Goal: Check status: Check status

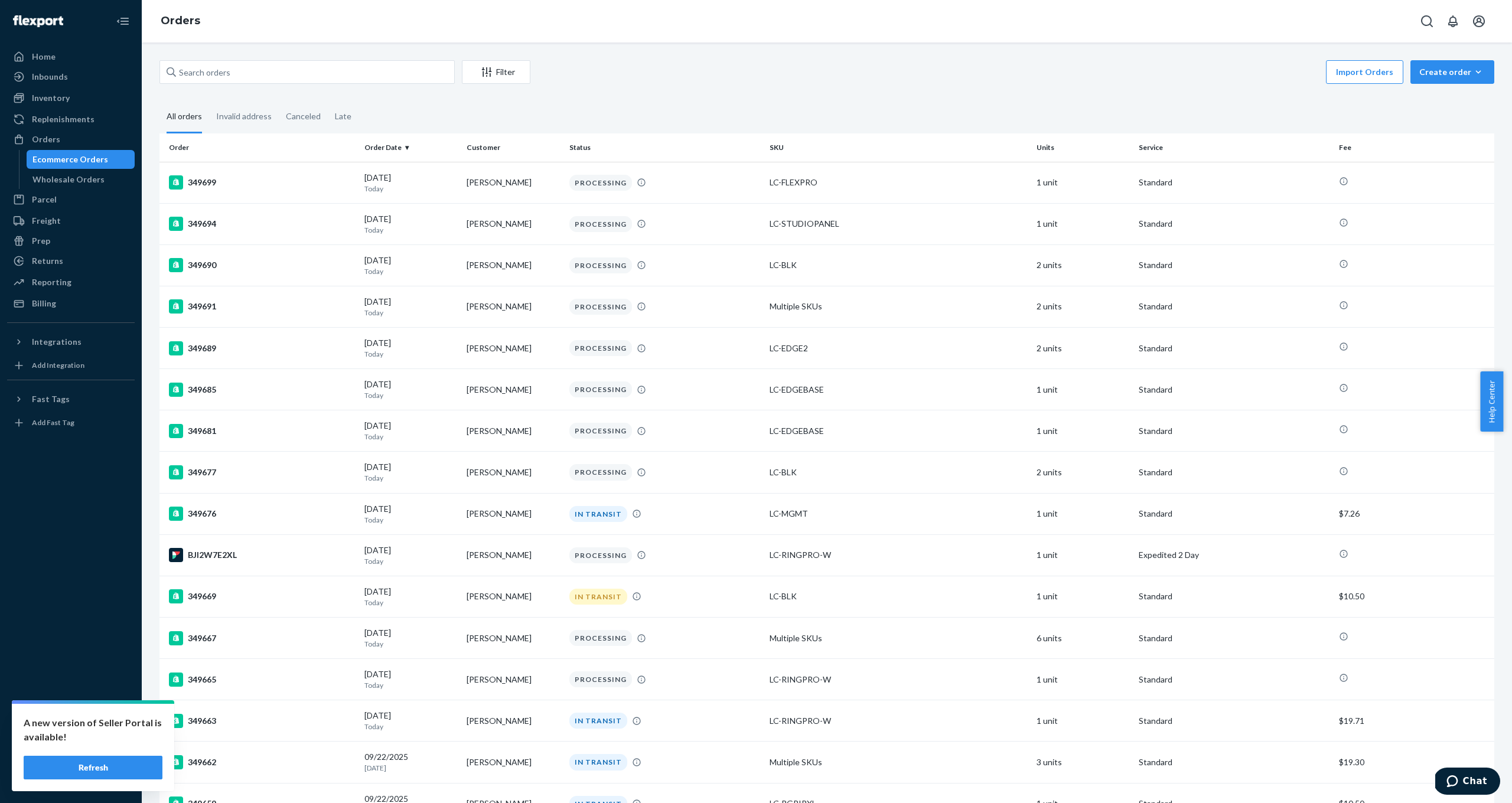
click at [283, 77] on input "text" at bounding box center [307, 72] width 295 height 23
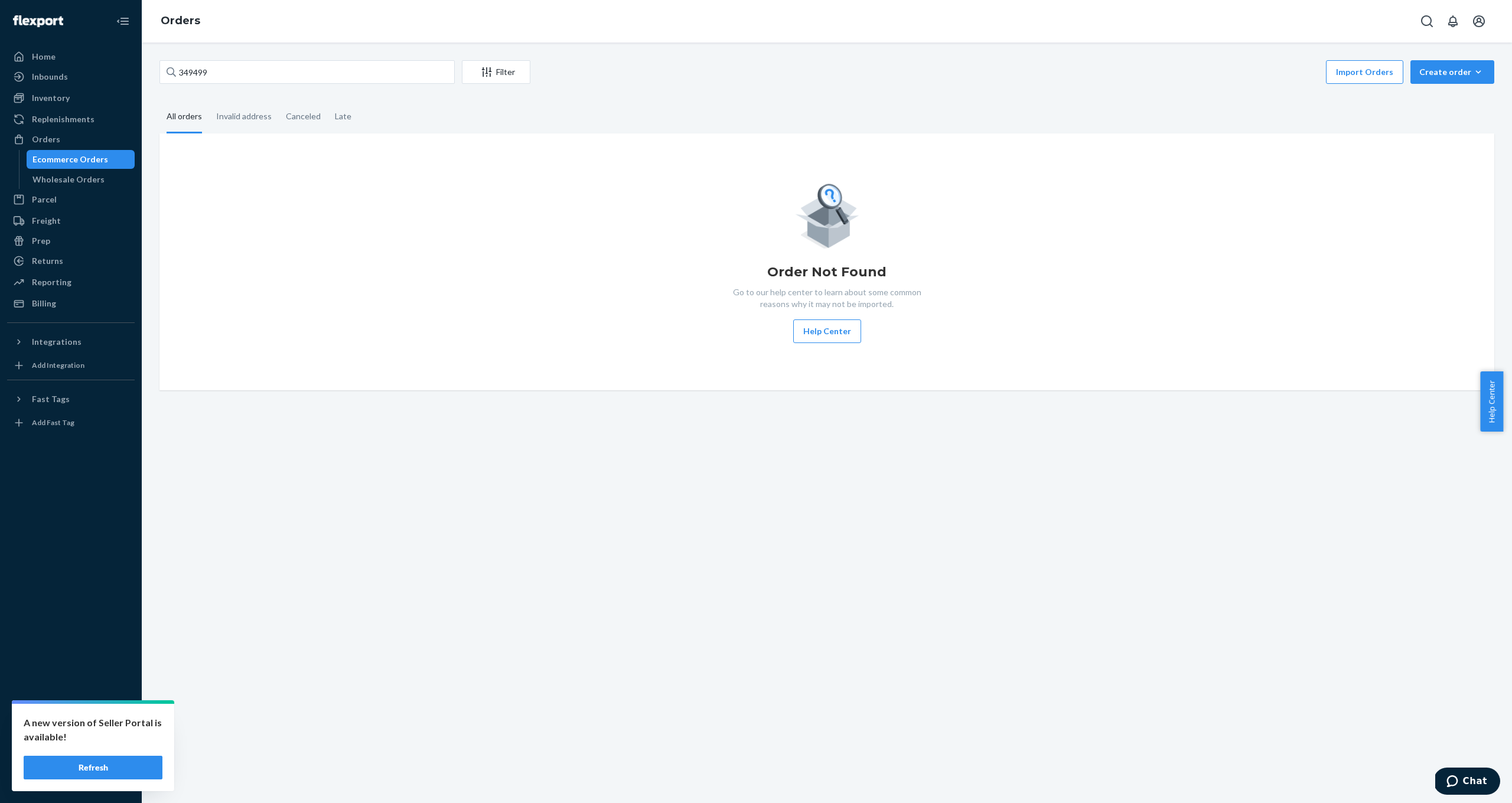
type input "349499"
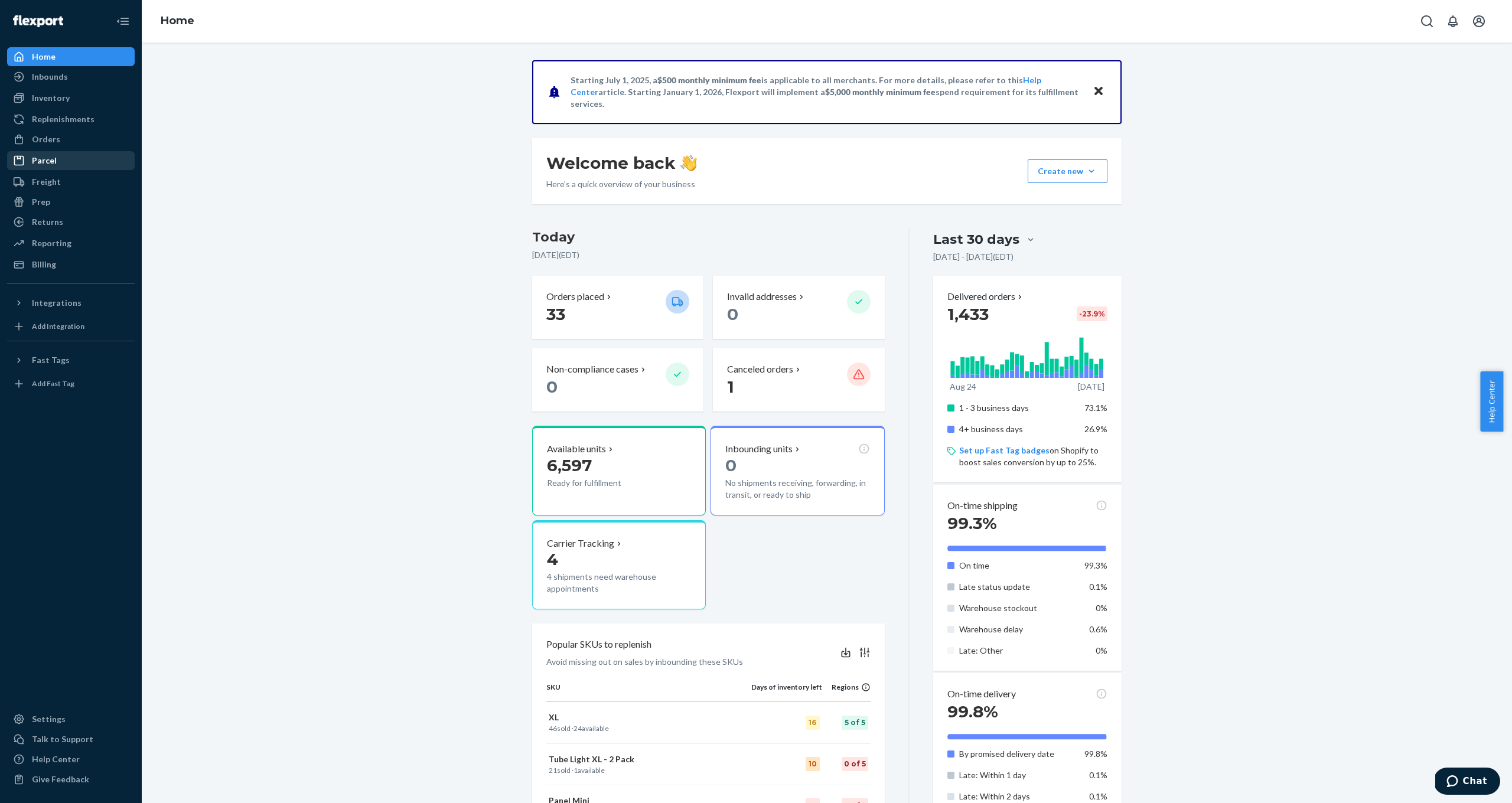
click at [82, 153] on div "Parcel" at bounding box center [70, 160] width 125 height 17
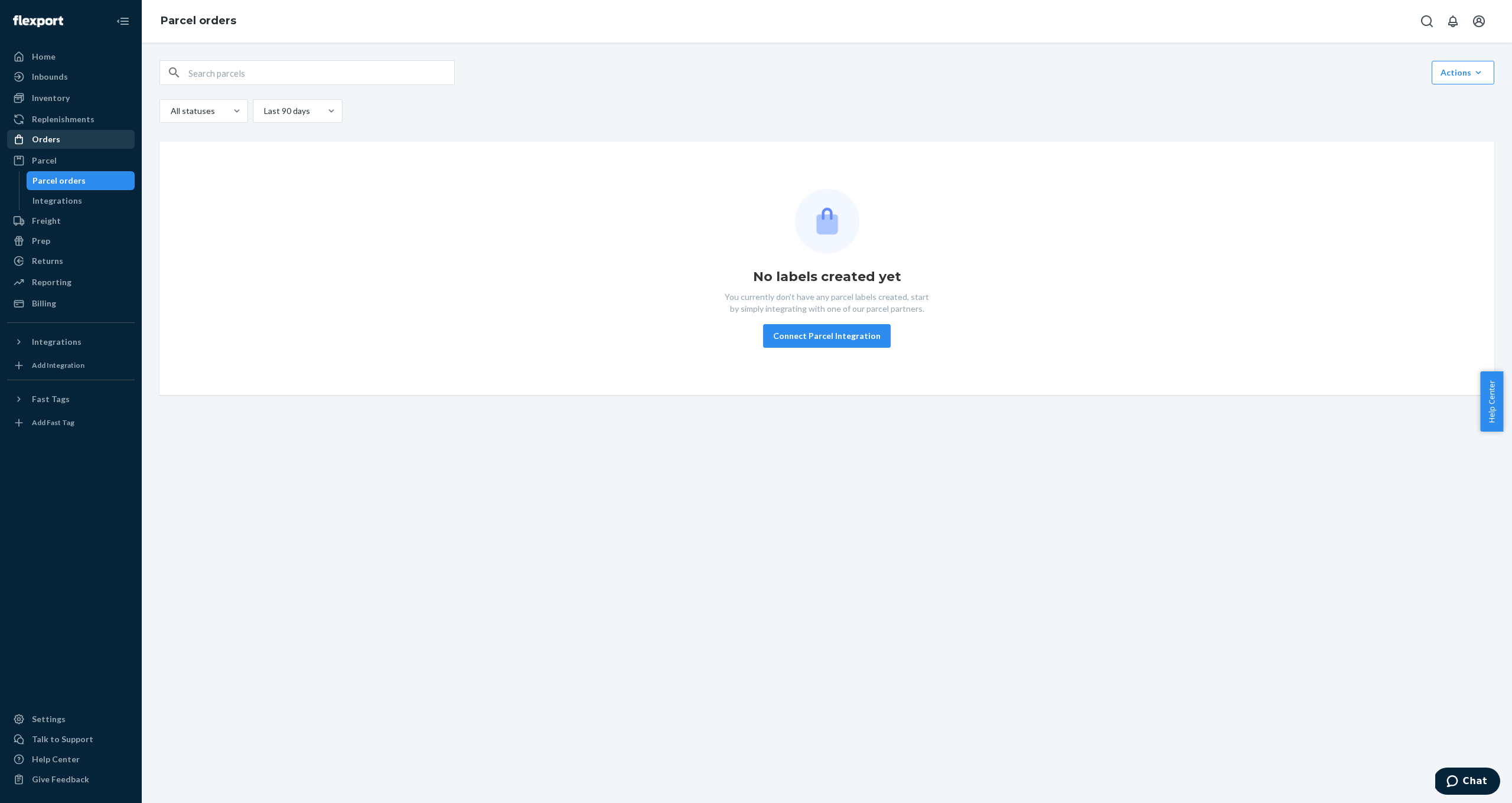
click at [57, 139] on div "Orders" at bounding box center [46, 139] width 28 height 12
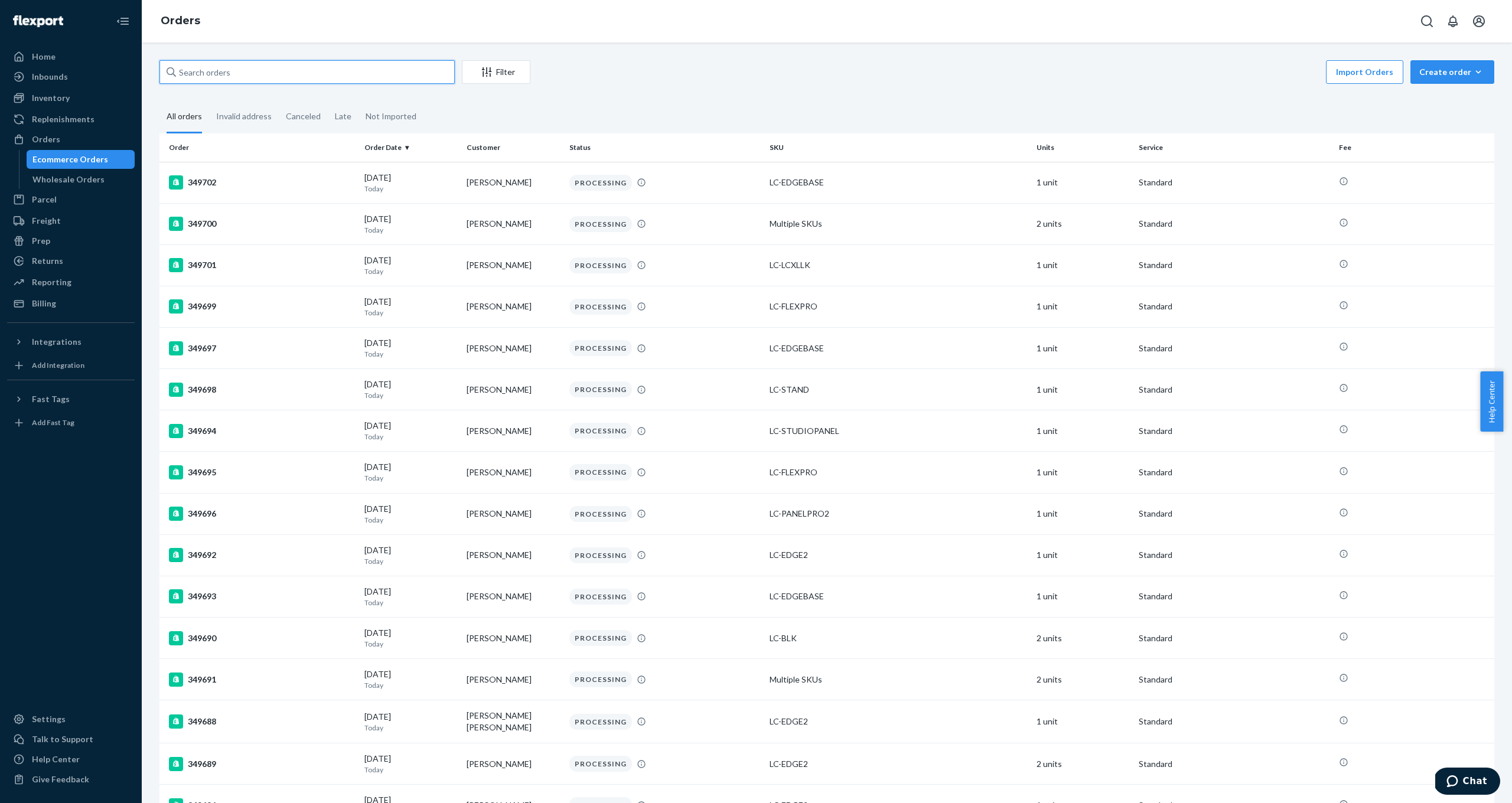
click at [223, 78] on input "text" at bounding box center [307, 72] width 295 height 23
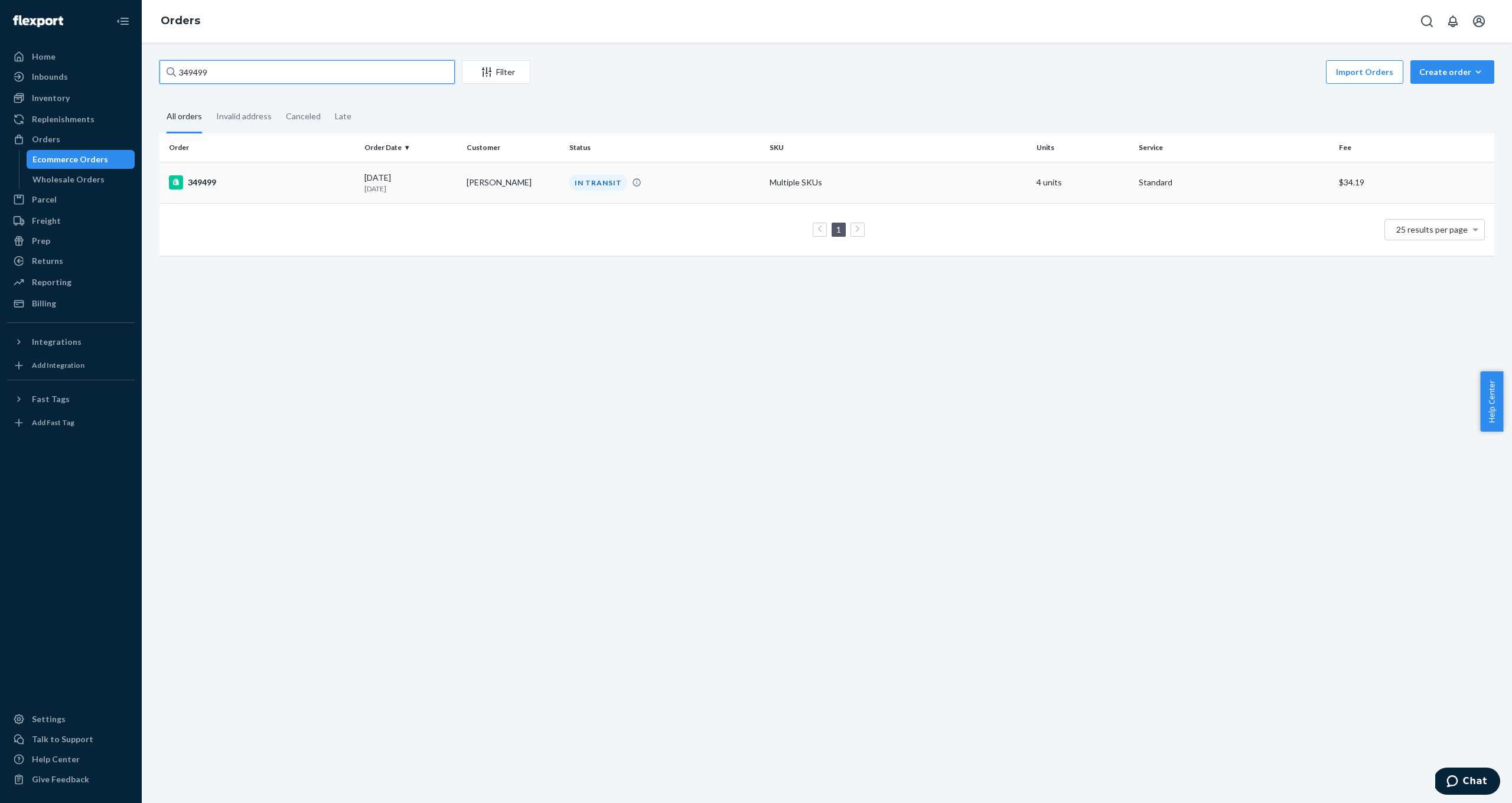
type input "349499"
click at [207, 183] on div "349499" at bounding box center [261, 182] width 186 height 14
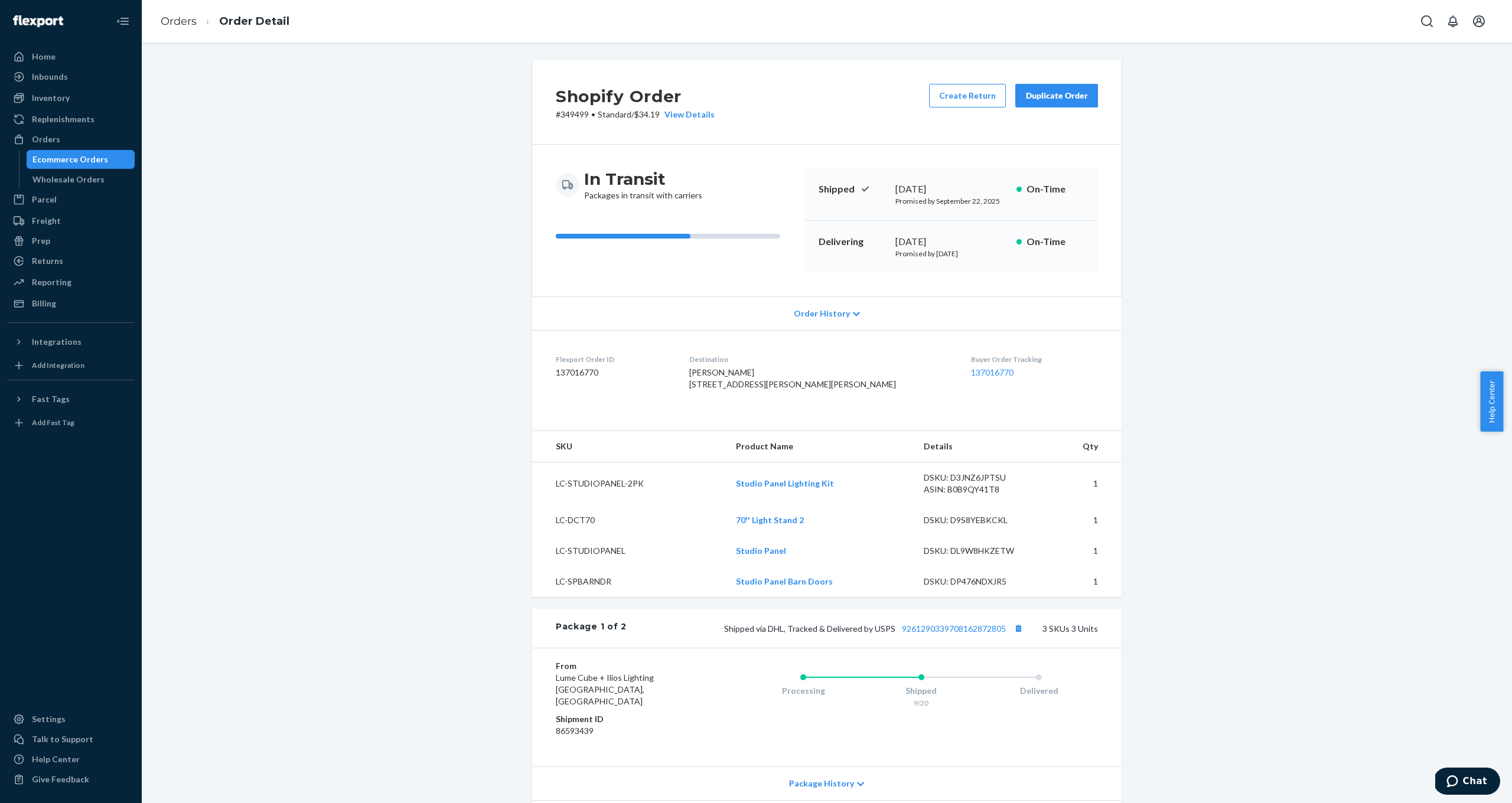
scroll to position [304, 0]
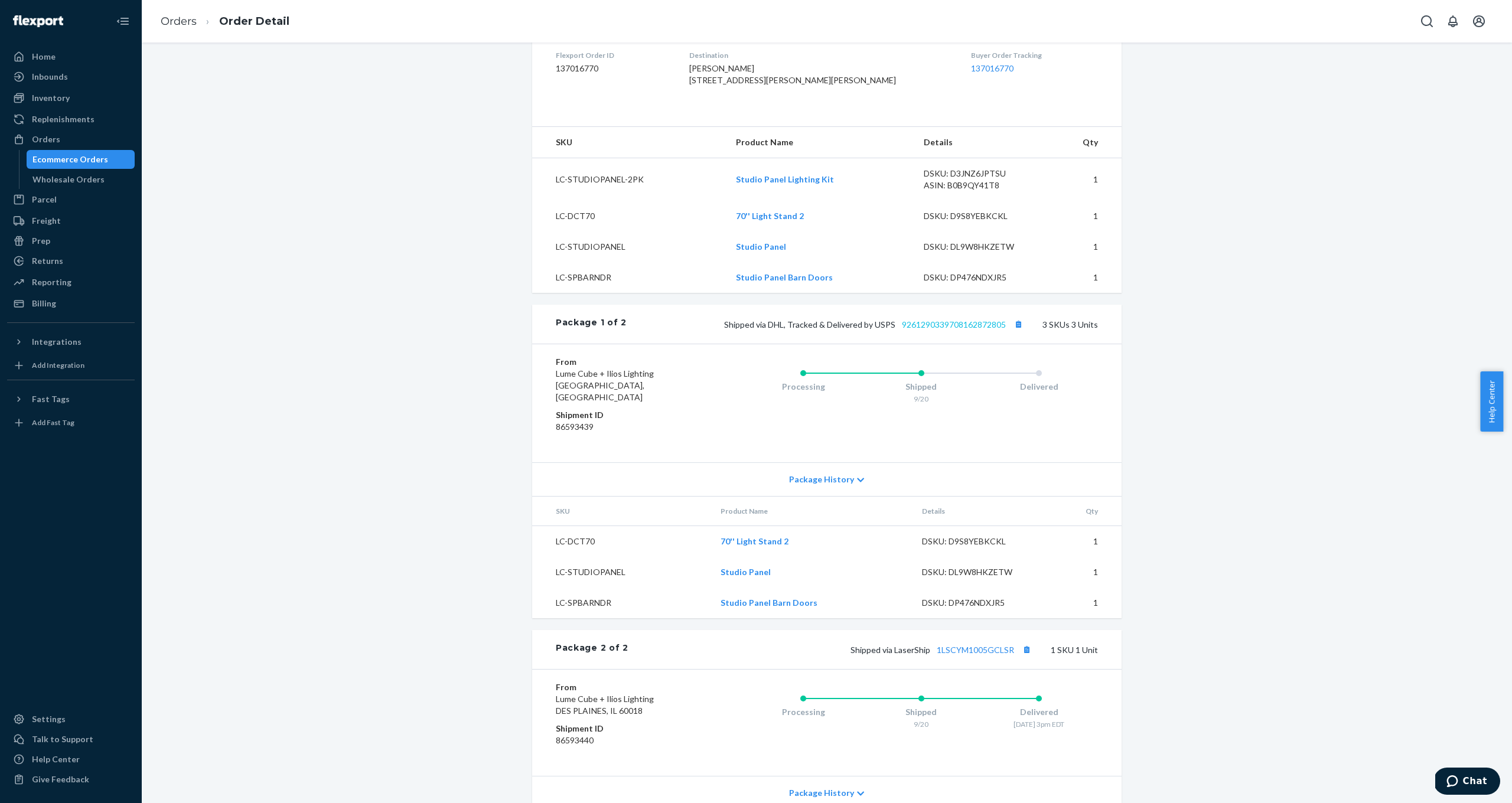
click at [949, 330] on link "9261290339708162872805" at bounding box center [953, 324] width 104 height 10
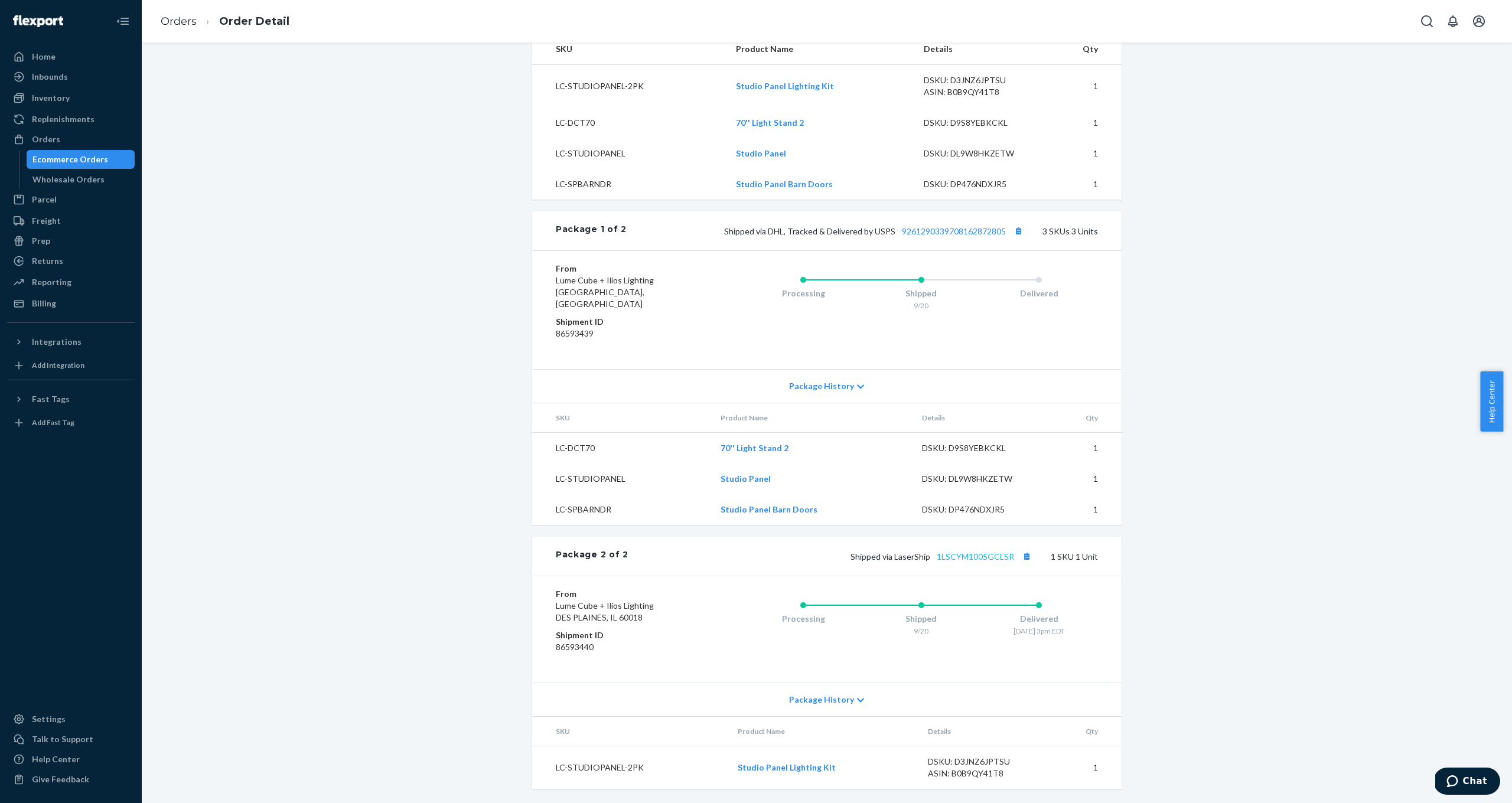
click at [964, 554] on link "1LSCYM1005GCLSR" at bounding box center [975, 556] width 77 height 10
click at [940, 236] on link "9261290339708162872805" at bounding box center [953, 231] width 104 height 10
